Goal: Task Accomplishment & Management: Use online tool/utility

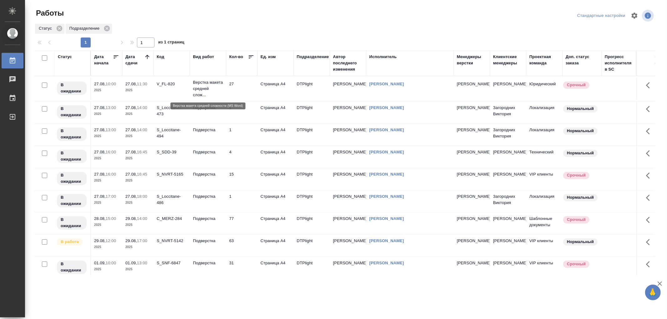
click at [217, 87] on p "Верстка макета средней слож..." at bounding box center [208, 88] width 30 height 19
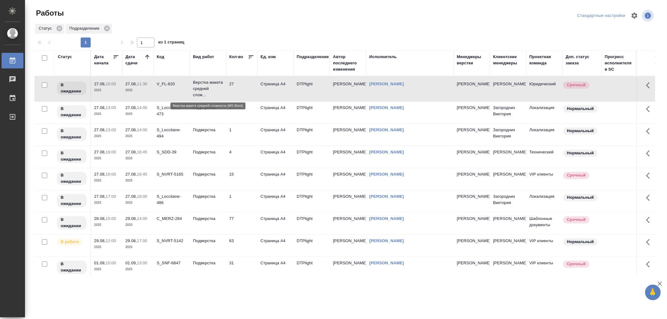
click at [217, 87] on p "Верстка макета средней слож..." at bounding box center [208, 88] width 30 height 19
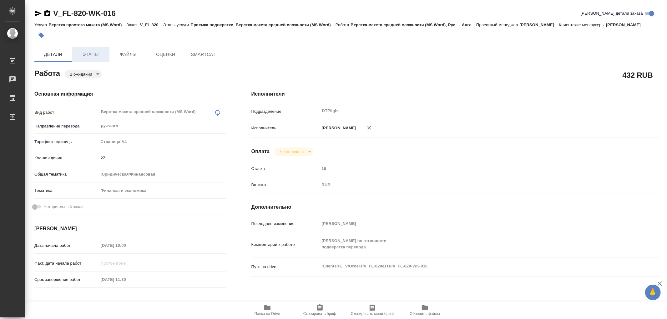
type textarea "x"
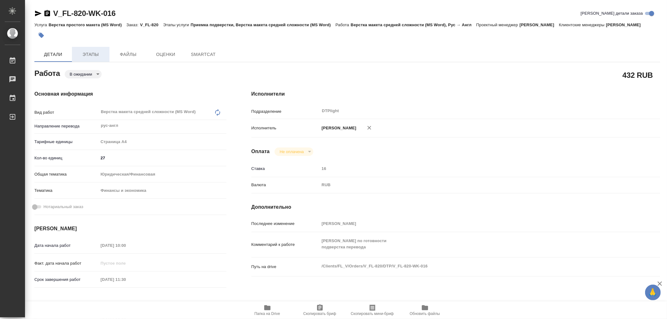
type textarea "x"
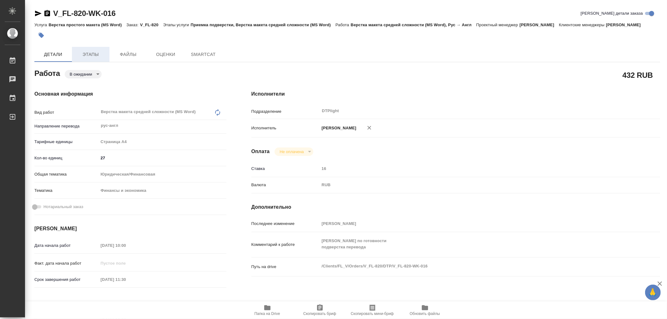
type textarea "x"
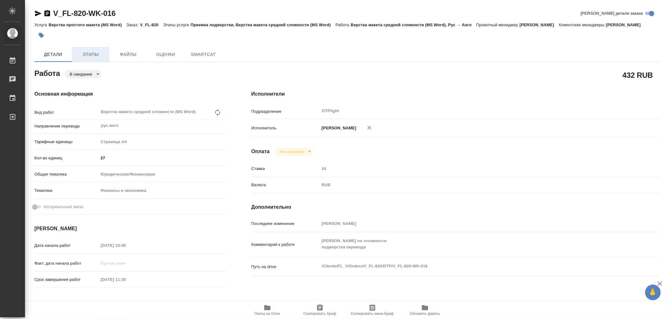
type textarea "x"
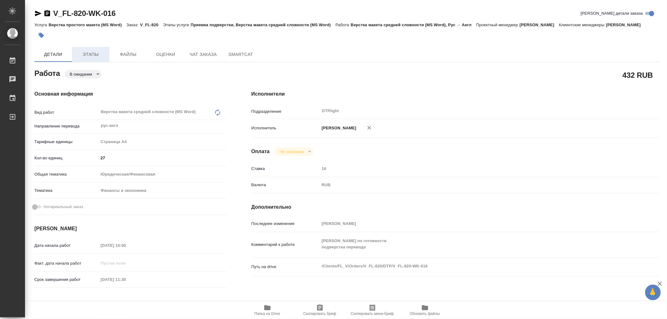
type textarea "x"
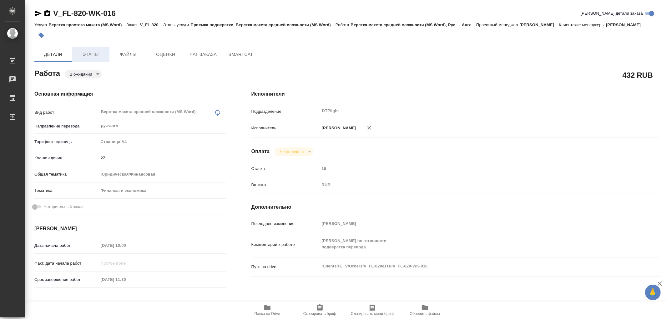
type textarea "x"
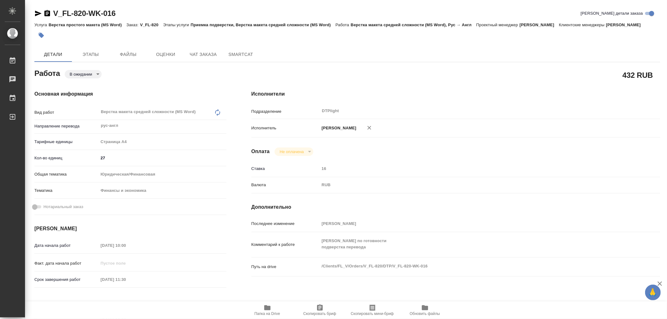
type textarea "x"
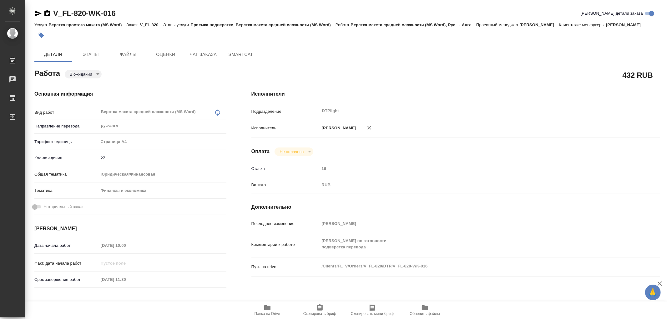
click at [266, 308] on icon "button" at bounding box center [267, 308] width 6 height 5
